Goal: Check status: Check status

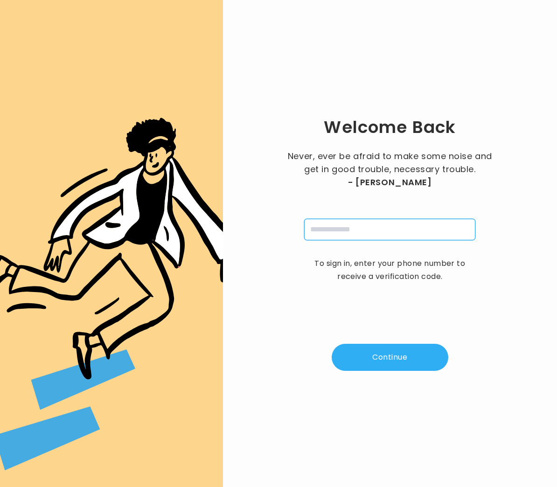
click at [321, 230] on input "tel" at bounding box center [389, 229] width 171 height 21
type input "**********"
click at [397, 362] on button "Continue" at bounding box center [390, 357] width 117 height 27
click at [351, 230] on input "pin" at bounding box center [343, 229] width 21 height 21
type input "*"
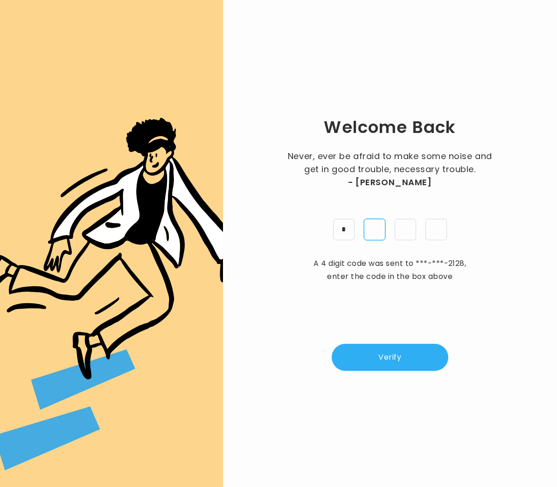
type input "*"
click at [389, 356] on button "Verify" at bounding box center [390, 357] width 117 height 27
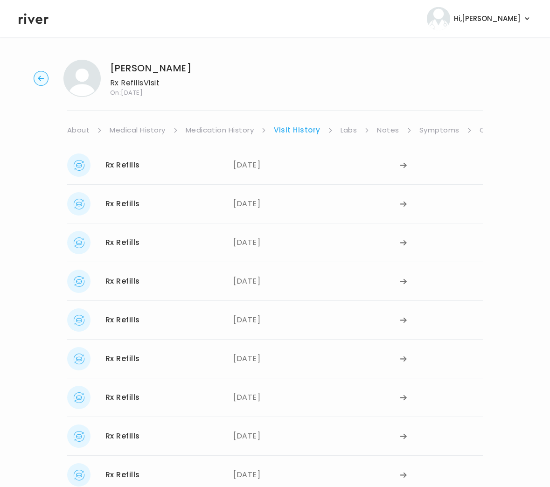
click at [46, 80] on circle "button" at bounding box center [41, 78] width 14 height 14
